Goal: Communication & Community: Answer question/provide support

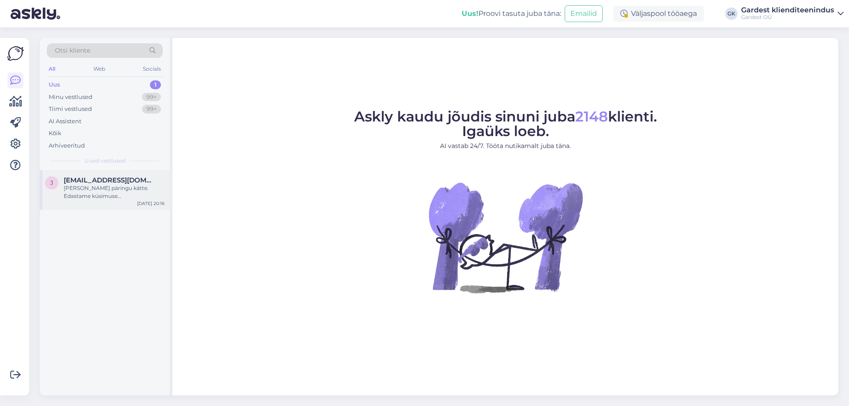
click at [104, 191] on div "[PERSON_NAME] päringu kätte. Edastame küsimuse klienditeenindajale, kes vastab …" at bounding box center [114, 192] width 101 height 16
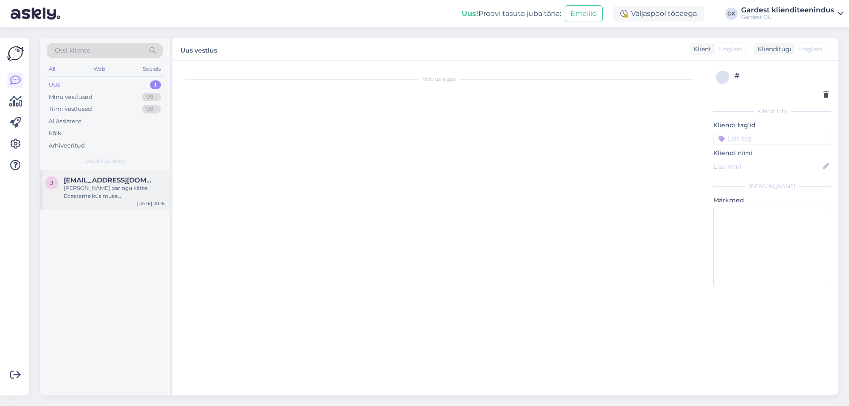
scroll to position [22, 0]
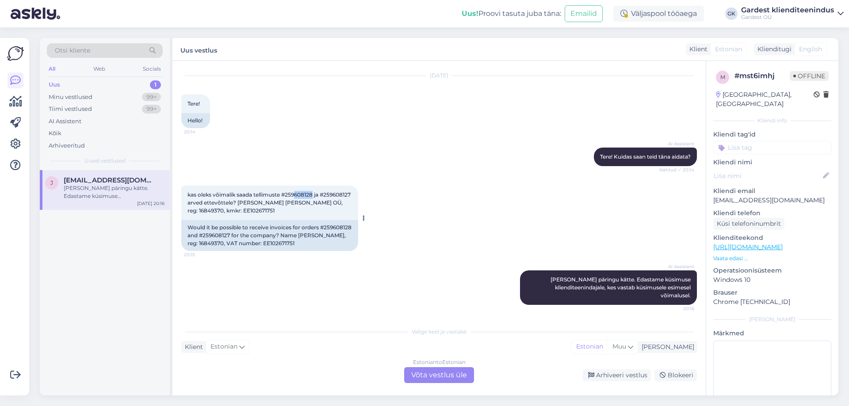
drag, startPoint x: 296, startPoint y: 194, endPoint x: 314, endPoint y: 197, distance: 18.0
click at [314, 197] on span "kas oleks võimalik saada tellimuste #259608128 ja #259608127 arved ettevõttele?…" at bounding box center [269, 202] width 164 height 23
copy span "608128"
drag, startPoint x: 218, startPoint y: 202, endPoint x: 201, endPoint y: 204, distance: 17.8
click at [201, 204] on span "kas oleks võimalik saada tellimuste #259608128 ja #259608127 arved ettevõttele?…" at bounding box center [269, 202] width 164 height 23
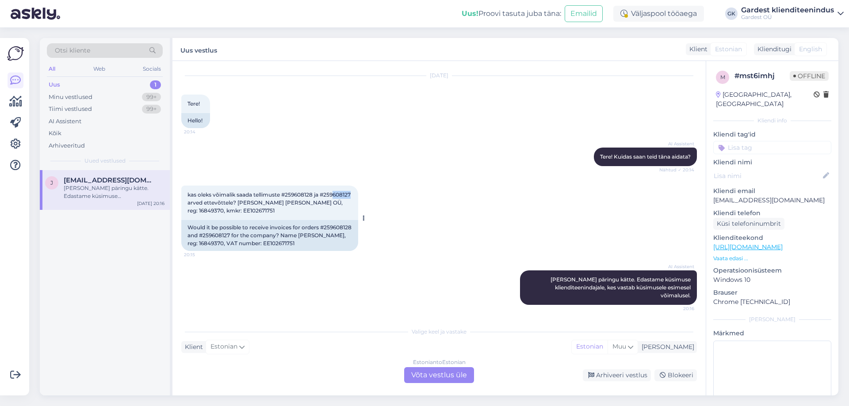
copy span "608127"
click at [436, 371] on div "Estonian to Estonian Võta vestlus üle" at bounding box center [439, 375] width 70 height 16
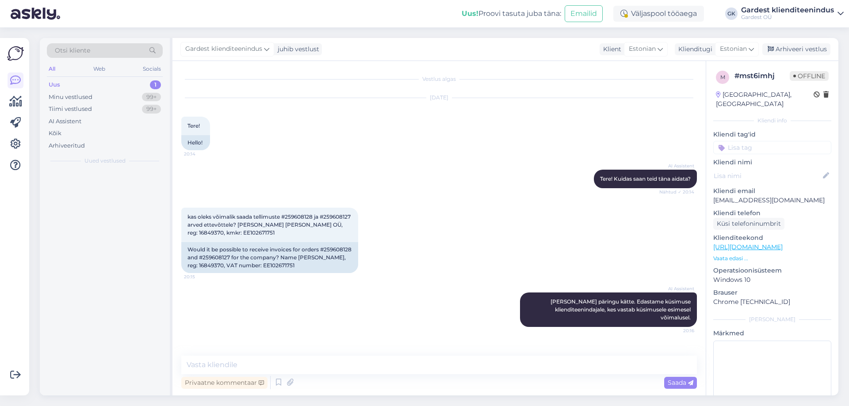
scroll to position [0, 0]
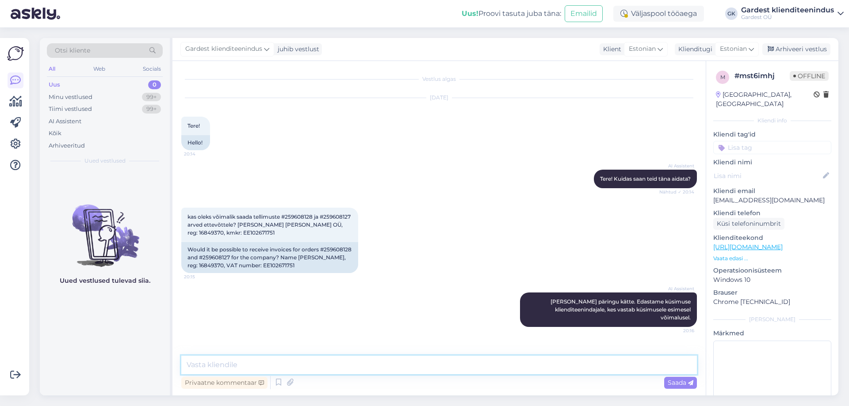
click at [369, 357] on textarea at bounding box center [439, 365] width 516 height 19
type textarea "Tere! Edastasime tellimuste arved ettevõtte nimega meilile."
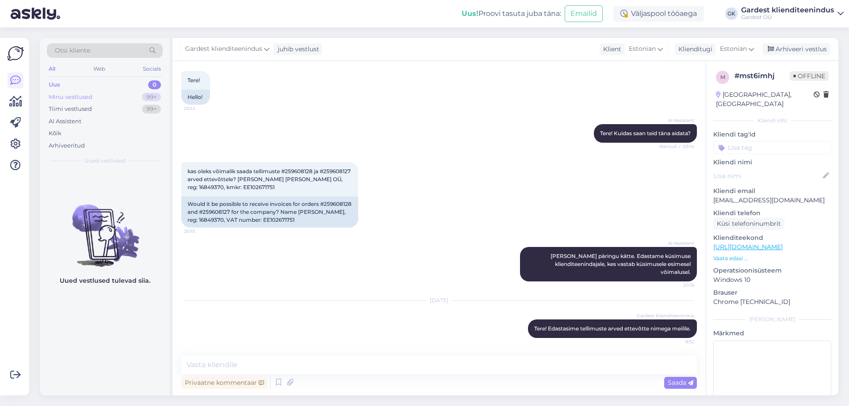
click at [69, 100] on div "Minu vestlused" at bounding box center [71, 97] width 44 height 9
